Goal: Find specific page/section: Find specific page/section

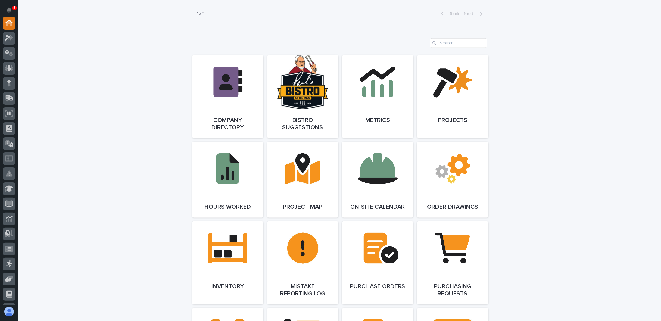
scroll to position [392, 0]
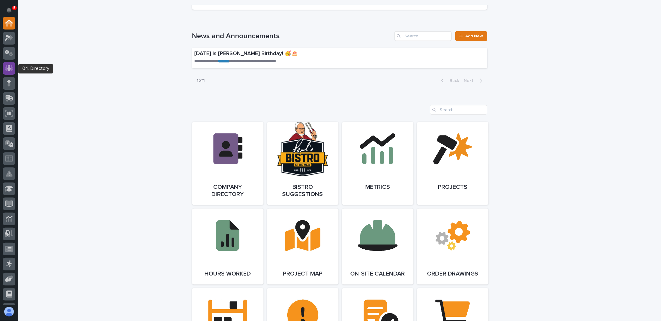
click at [10, 68] on icon at bounding box center [9, 68] width 4 height 6
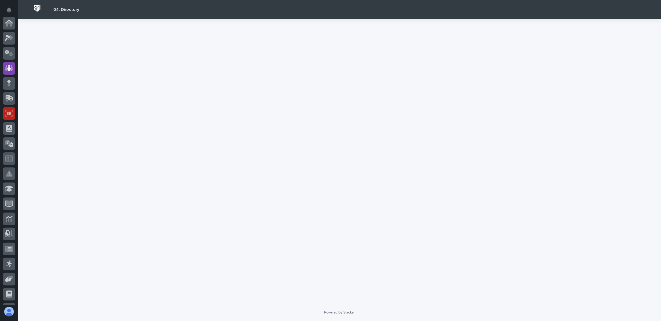
scroll to position [45, 0]
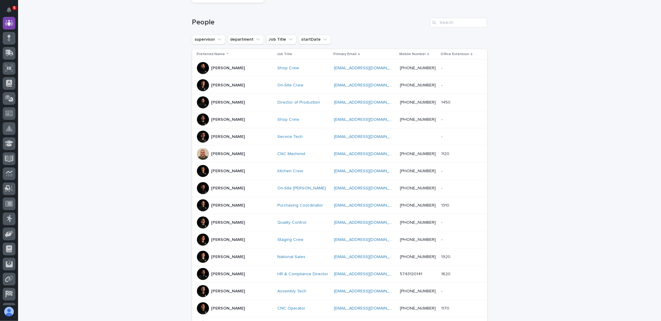
scroll to position [30, 0]
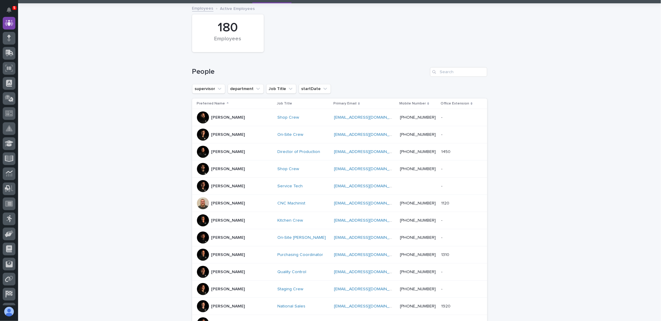
click at [233, 152] on div "[PERSON_NAME]" at bounding box center [235, 152] width 76 height 12
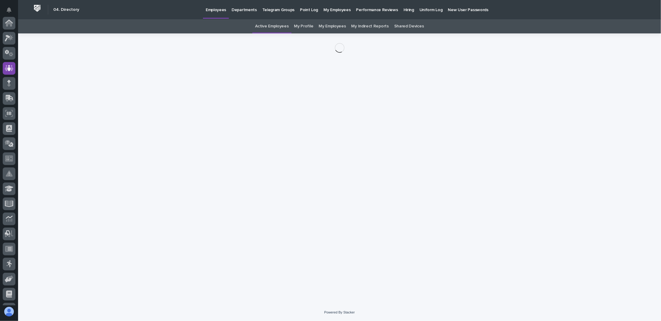
scroll to position [45, 0]
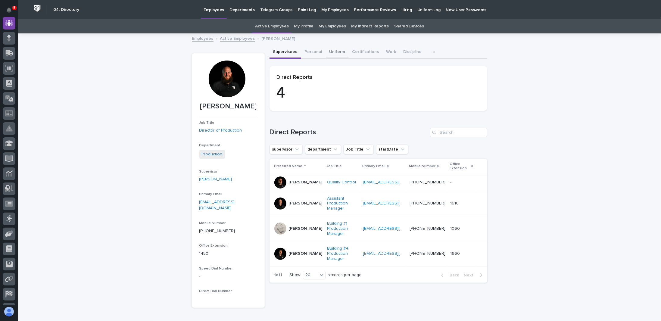
click at [335, 51] on button "Uniform" at bounding box center [337, 52] width 23 height 13
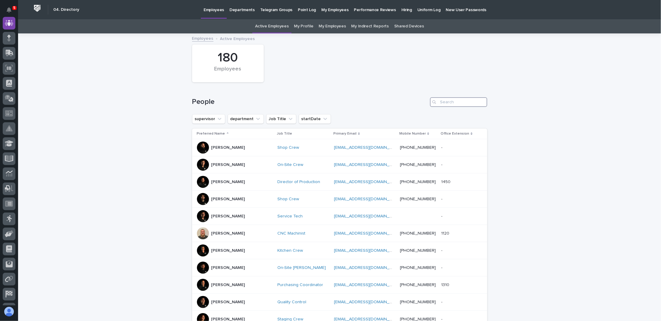
click at [452, 105] on input "Search" at bounding box center [458, 102] width 57 height 10
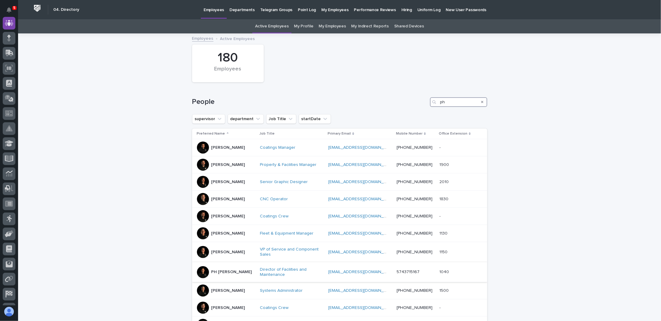
type input "ph"
click at [226, 271] on p "PH [PERSON_NAME]" at bounding box center [231, 272] width 41 height 5
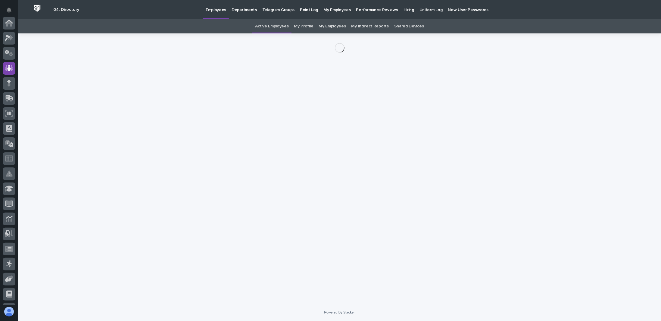
scroll to position [45, 0]
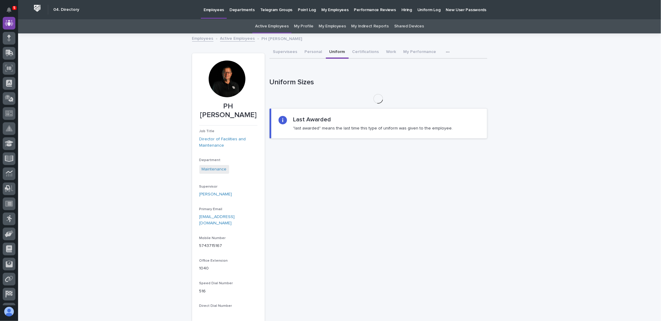
click at [334, 52] on button "Uniform" at bounding box center [337, 52] width 23 height 13
